Goal: Task Accomplishment & Management: Manage account settings

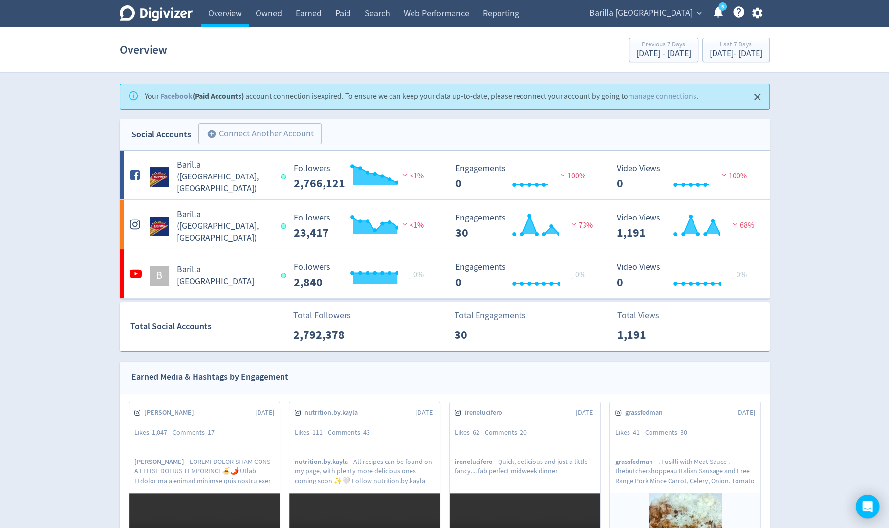
click at [755, 12] on icon "button" at bounding box center [757, 13] width 10 height 11
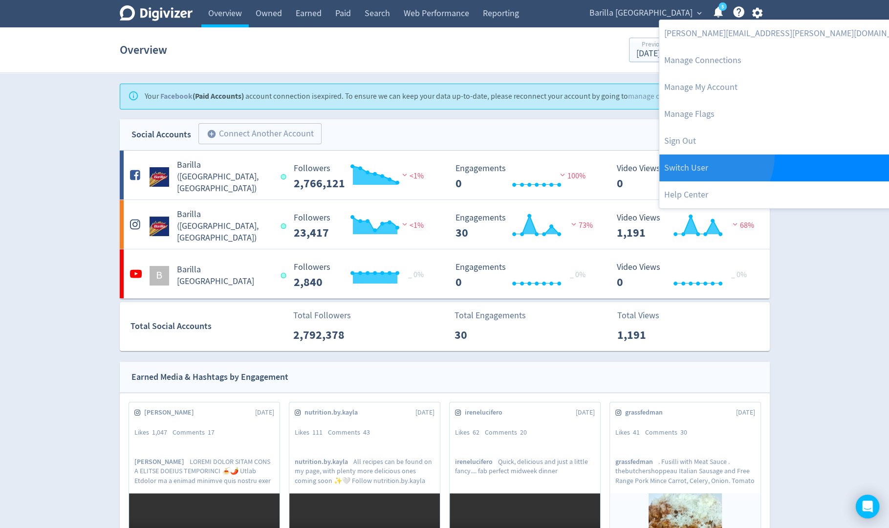
click at [703, 155] on link "Switch User" at bounding box center [789, 167] width 261 height 27
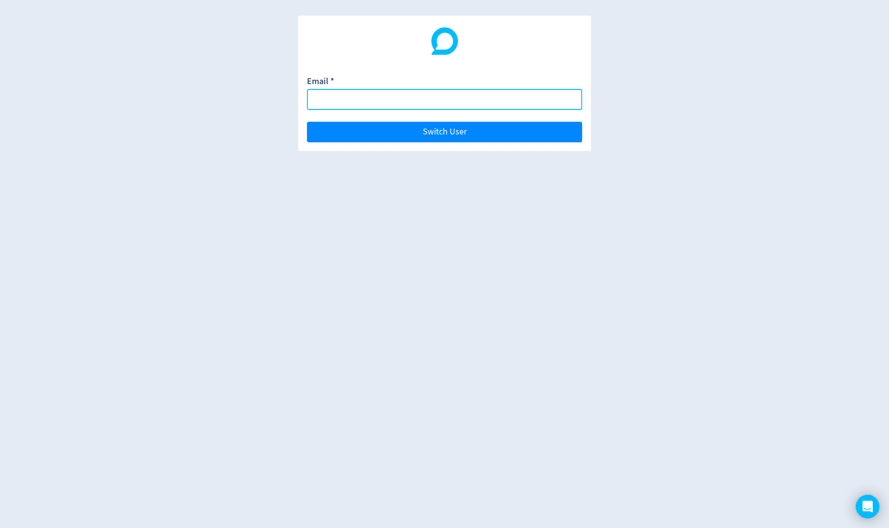
click at [535, 101] on input "Email *" at bounding box center [444, 99] width 275 height 21
paste input "[EMAIL_ADDRESS][DOMAIN_NAME]"
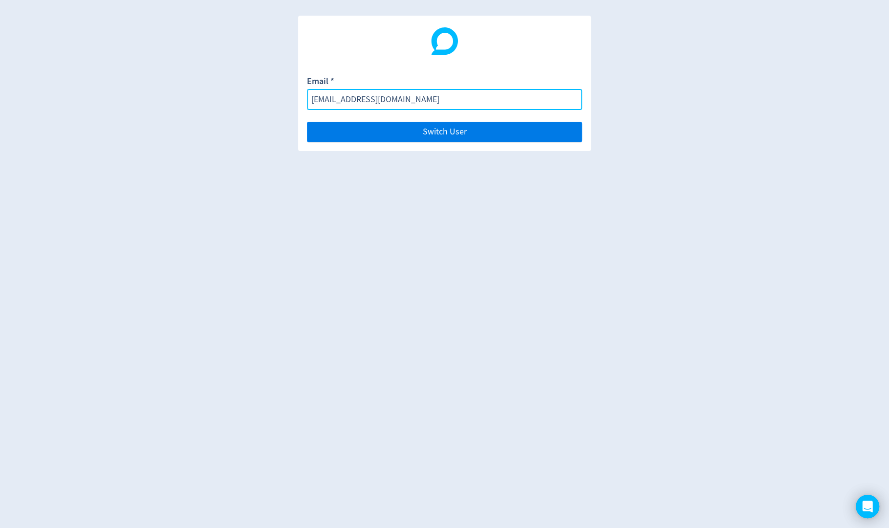
type input "[EMAIL_ADDRESS][DOMAIN_NAME]"
click at [546, 136] on button "Switch User" at bounding box center [444, 132] width 275 height 21
